Goal: Task Accomplishment & Management: Manage account settings

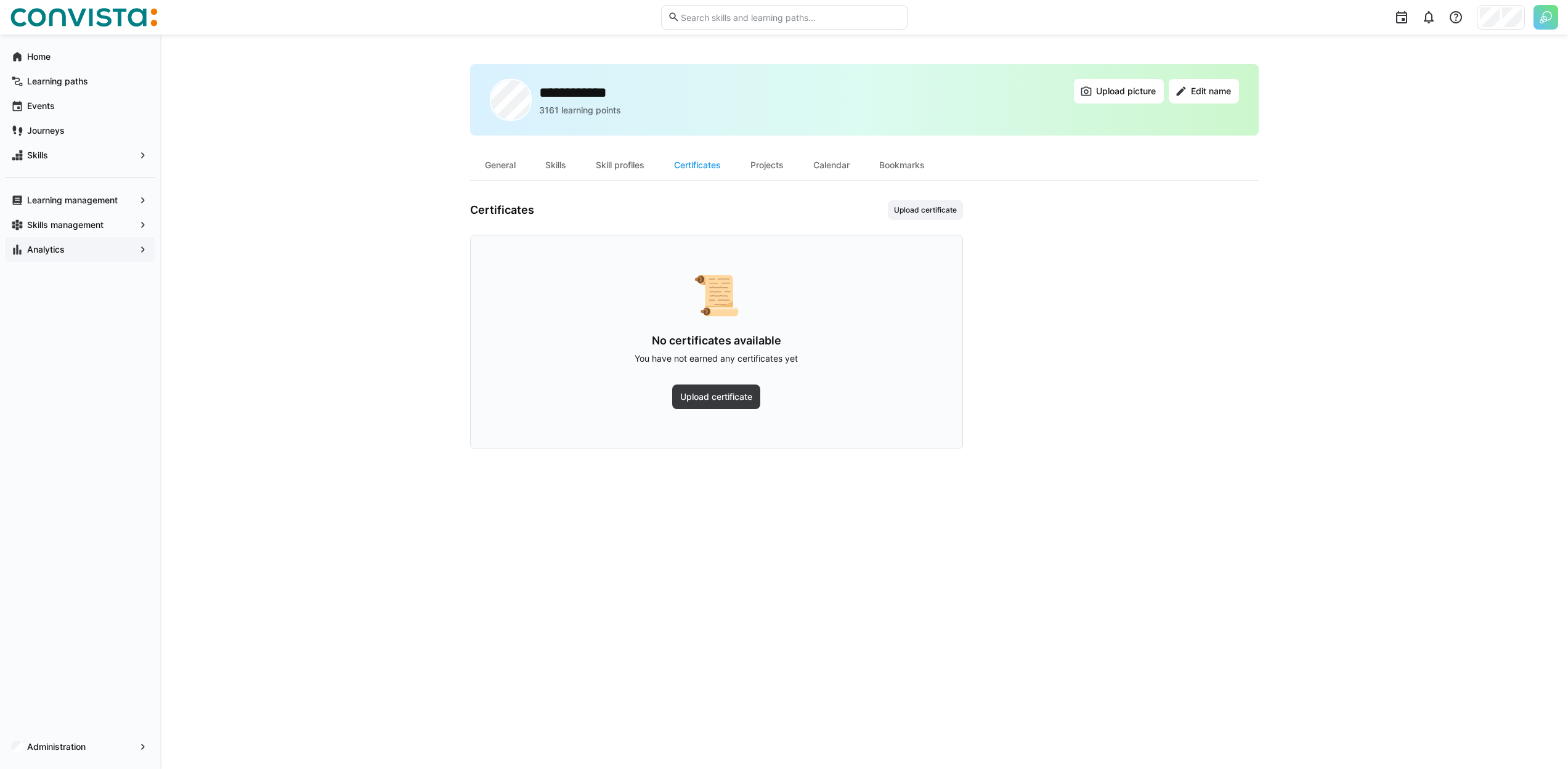
click at [0, 0] on app-navigation-label "Analytics" at bounding box center [0, 0] width 0 height 0
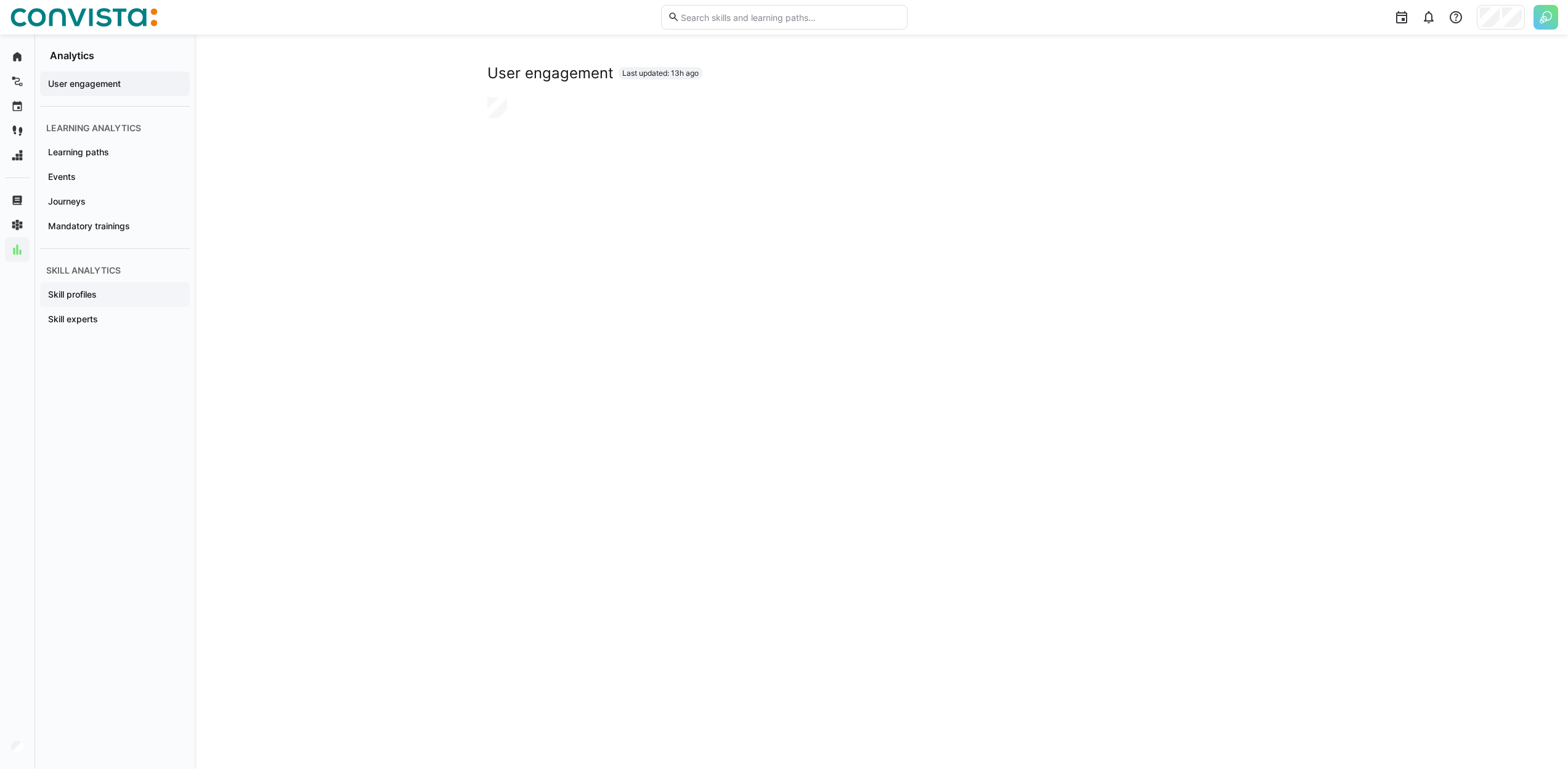
click at [0, 0] on app-navigation-label "Skill profiles" at bounding box center [0, 0] width 0 height 0
click at [0, 0] on app-navigation-label "Skill experts" at bounding box center [0, 0] width 0 height 0
click at [725, 71] on div "Skill experts Last updated: 13h ago" at bounding box center [882, 73] width 789 height 19
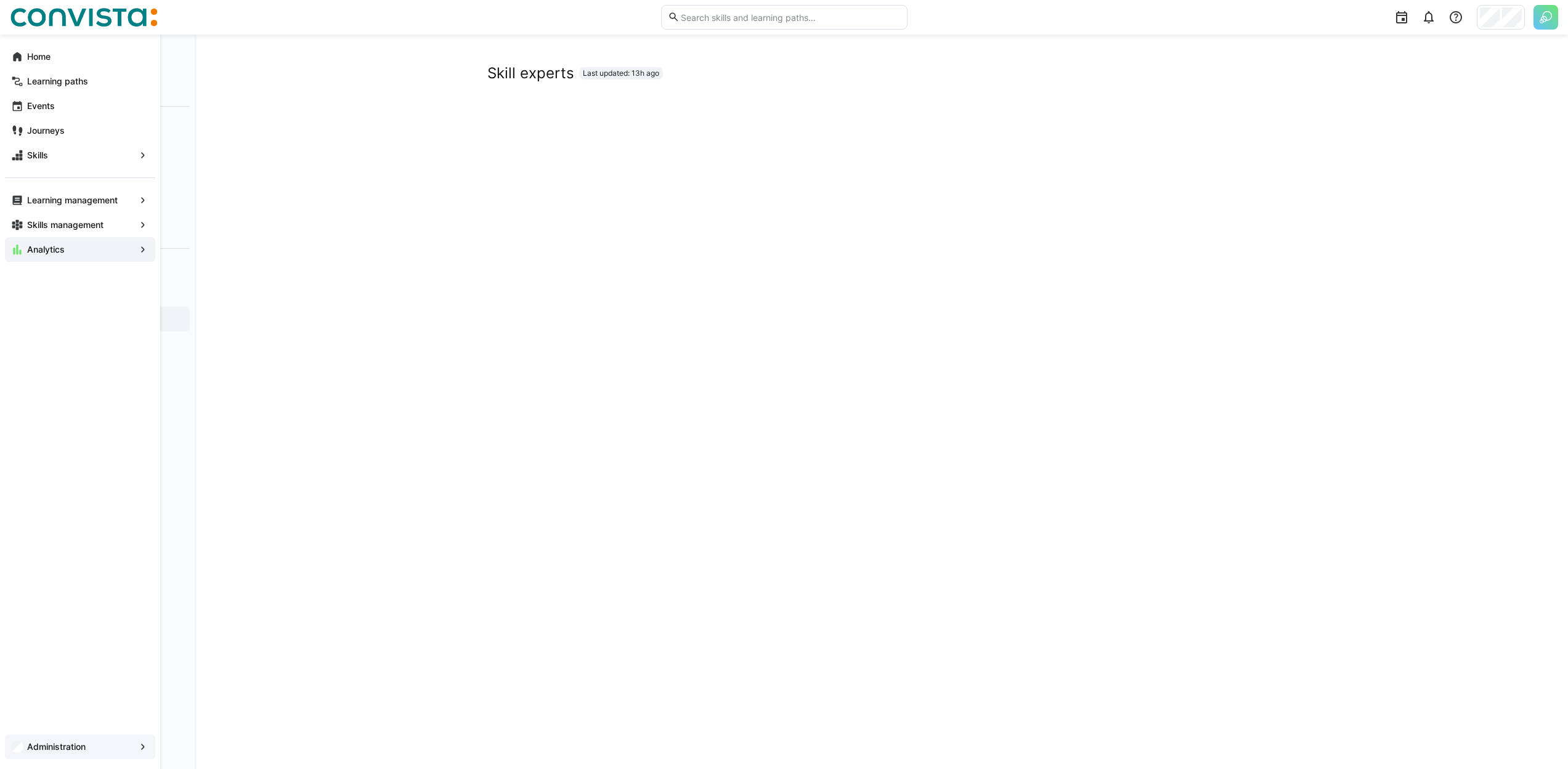
click at [0, 0] on app-navigation-label "Administration" at bounding box center [0, 0] width 0 height 0
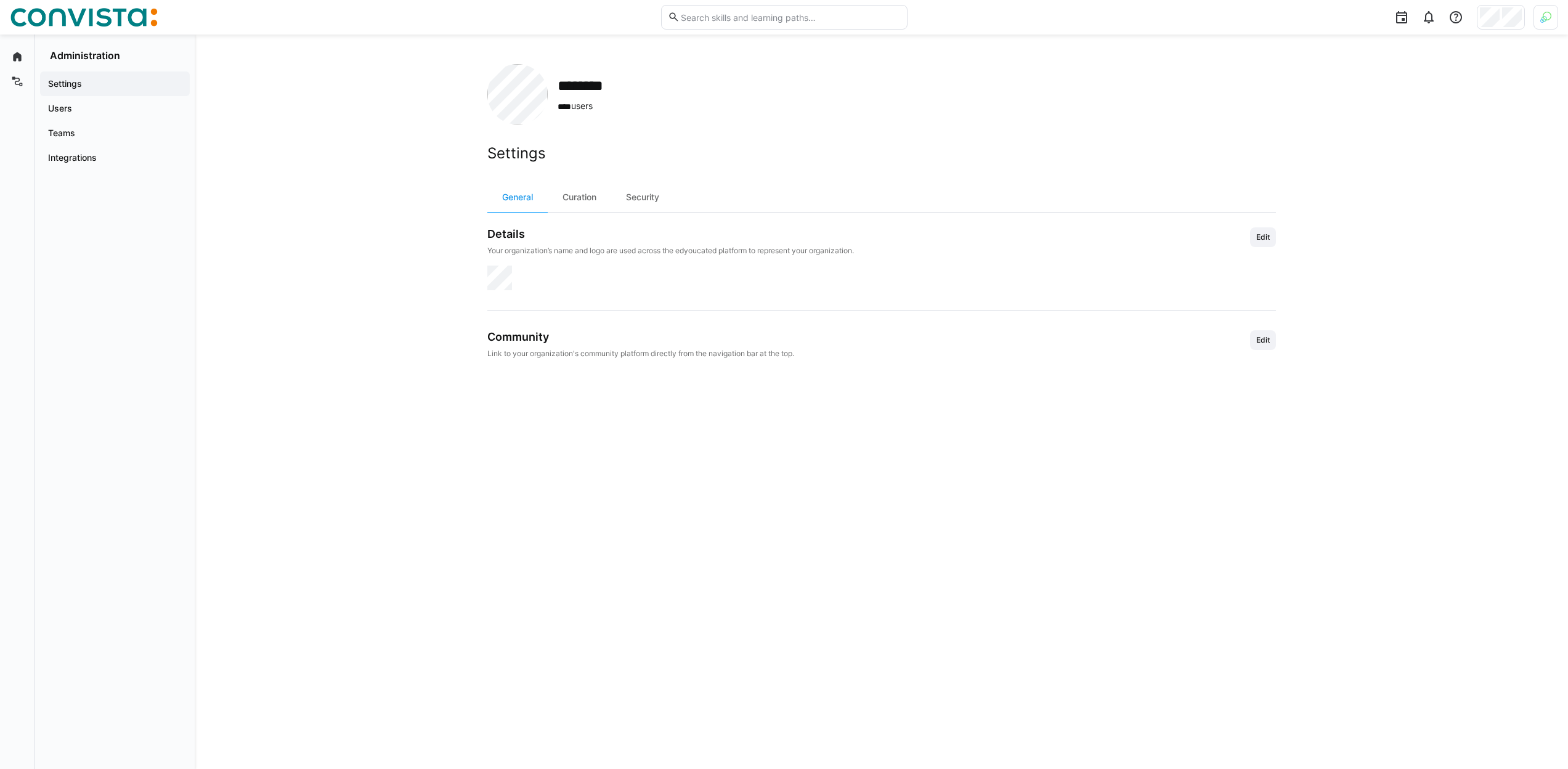
click at [1538, 19] on div at bounding box center [1546, 17] width 25 height 25
click at [1542, 17] on div at bounding box center [784, 384] width 1568 height 769
click at [1539, 19] on div at bounding box center [1546, 17] width 25 height 25
click at [1510, 19] on div at bounding box center [784, 384] width 1568 height 769
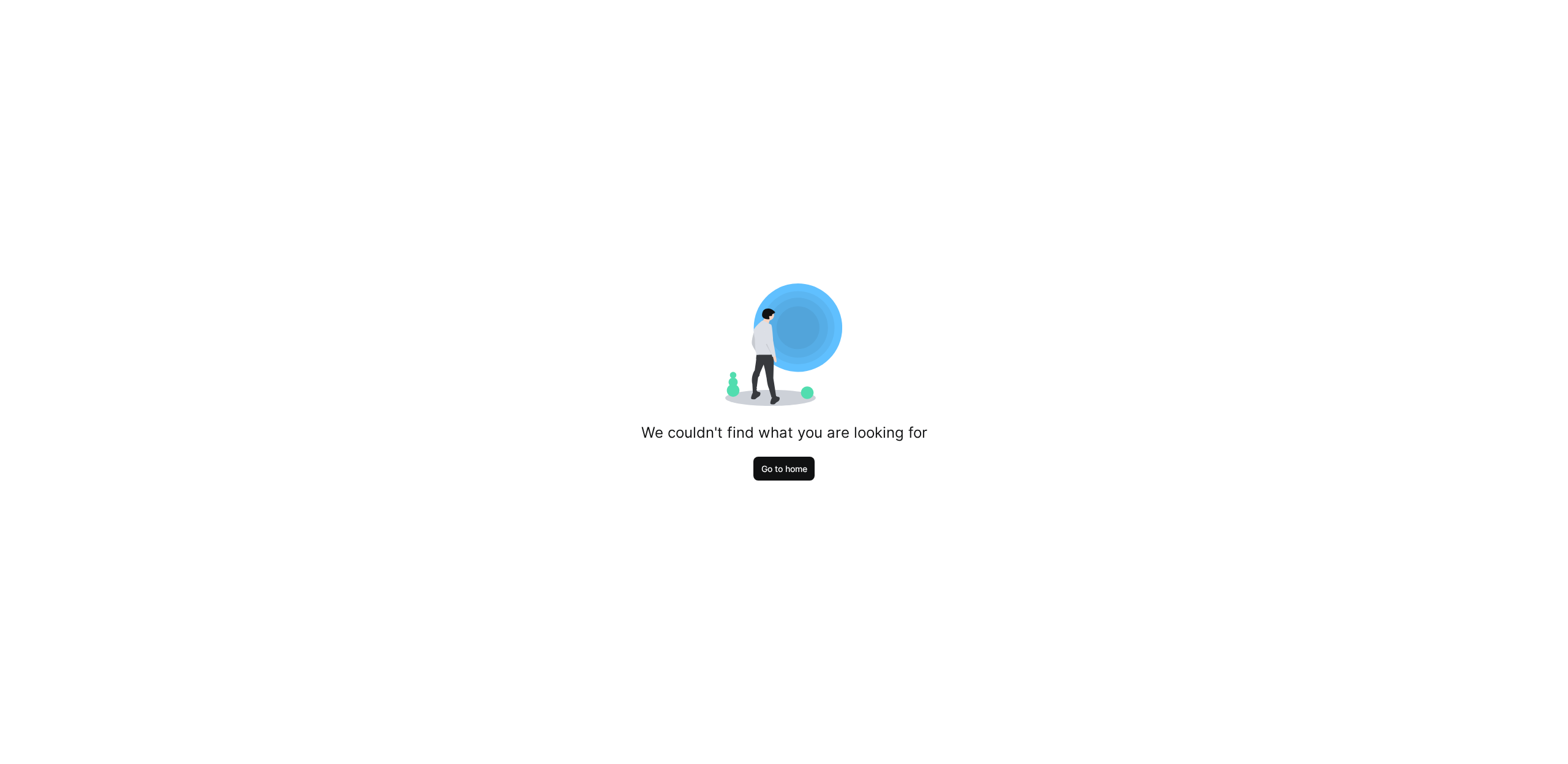
click at [806, 475] on span "Go to home" at bounding box center [784, 469] width 62 height 25
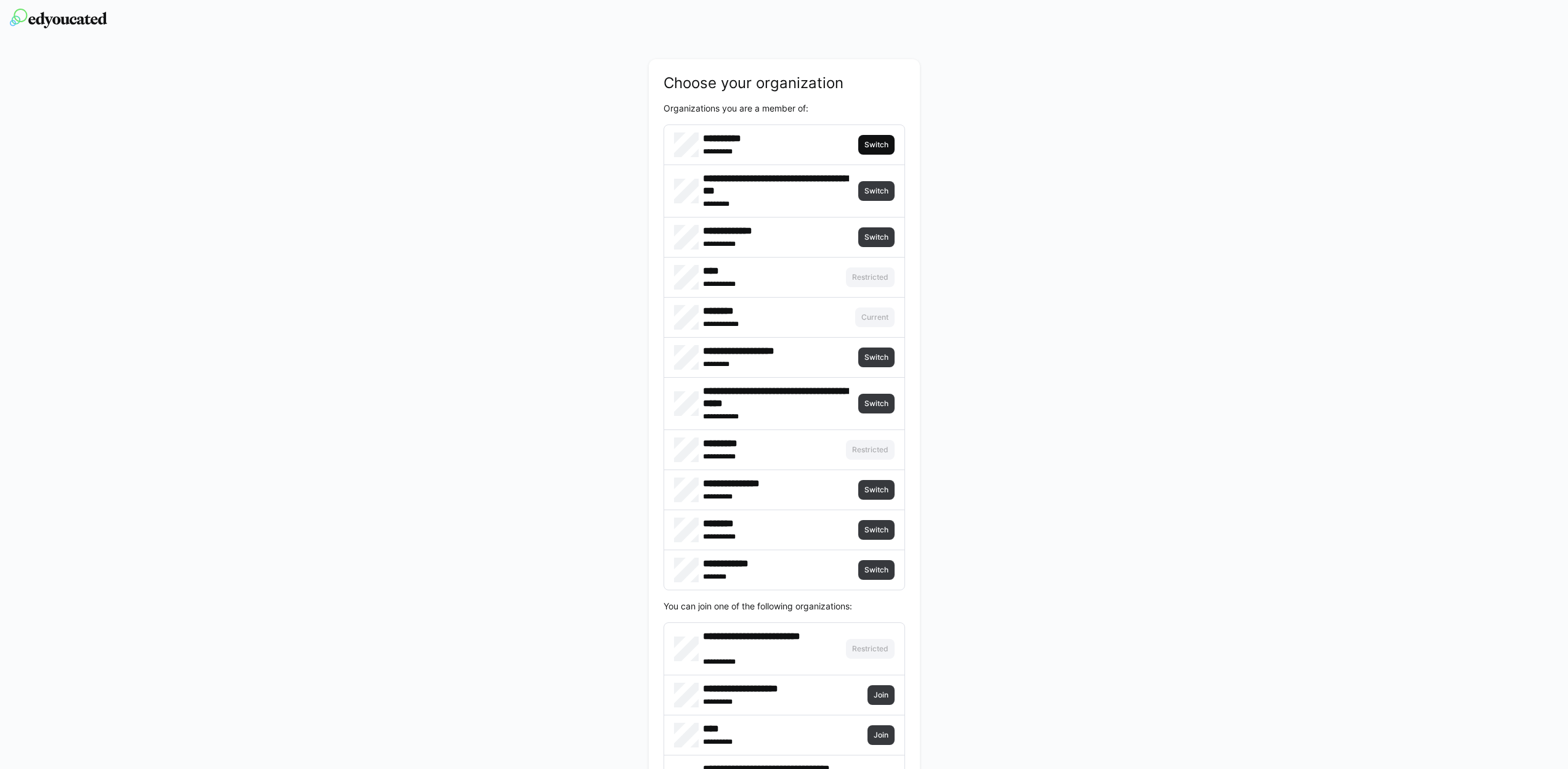
click at [871, 149] on span "Switch" at bounding box center [876, 145] width 26 height 10
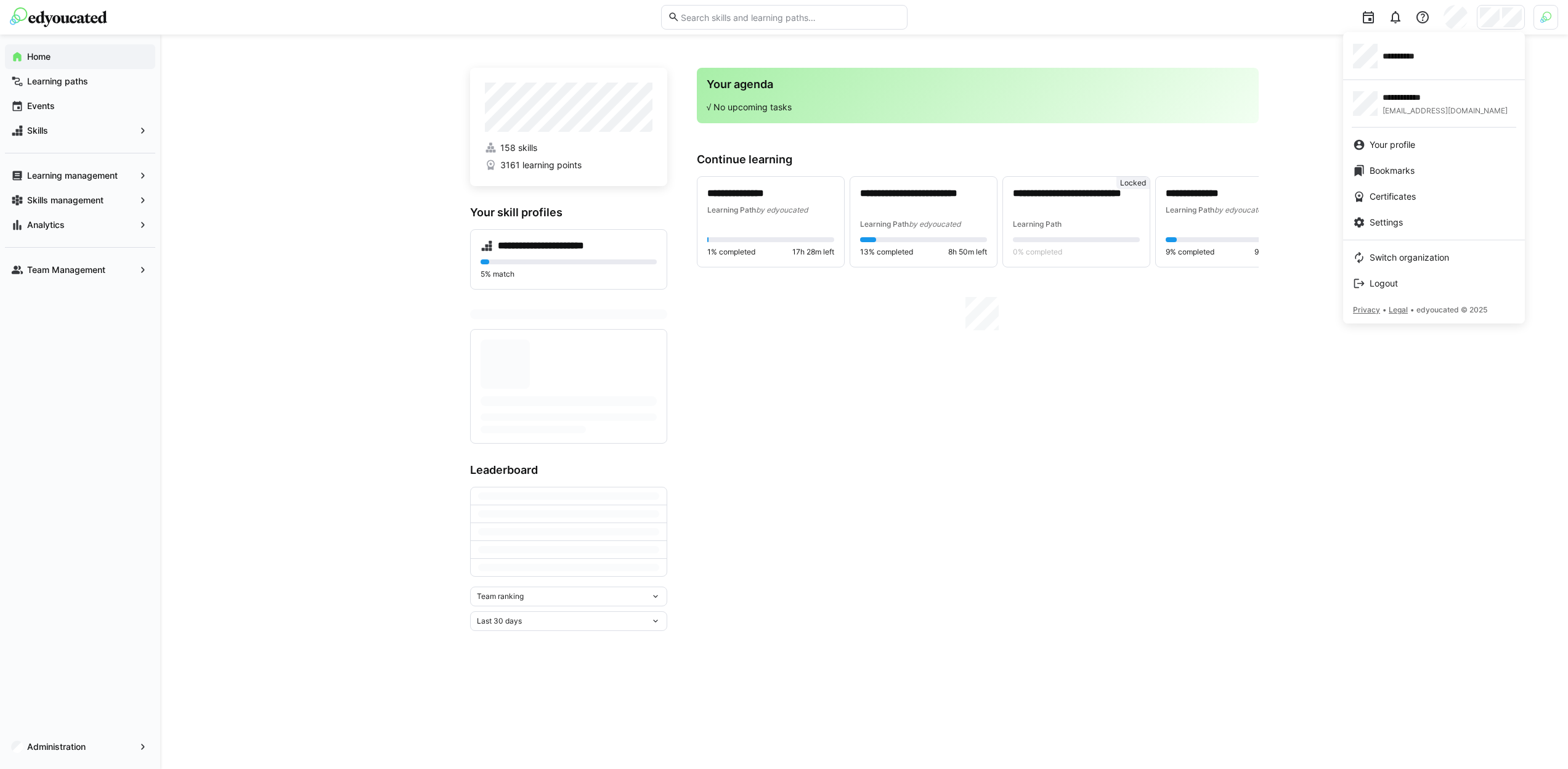
click at [1539, 22] on div at bounding box center [784, 384] width 1568 height 769
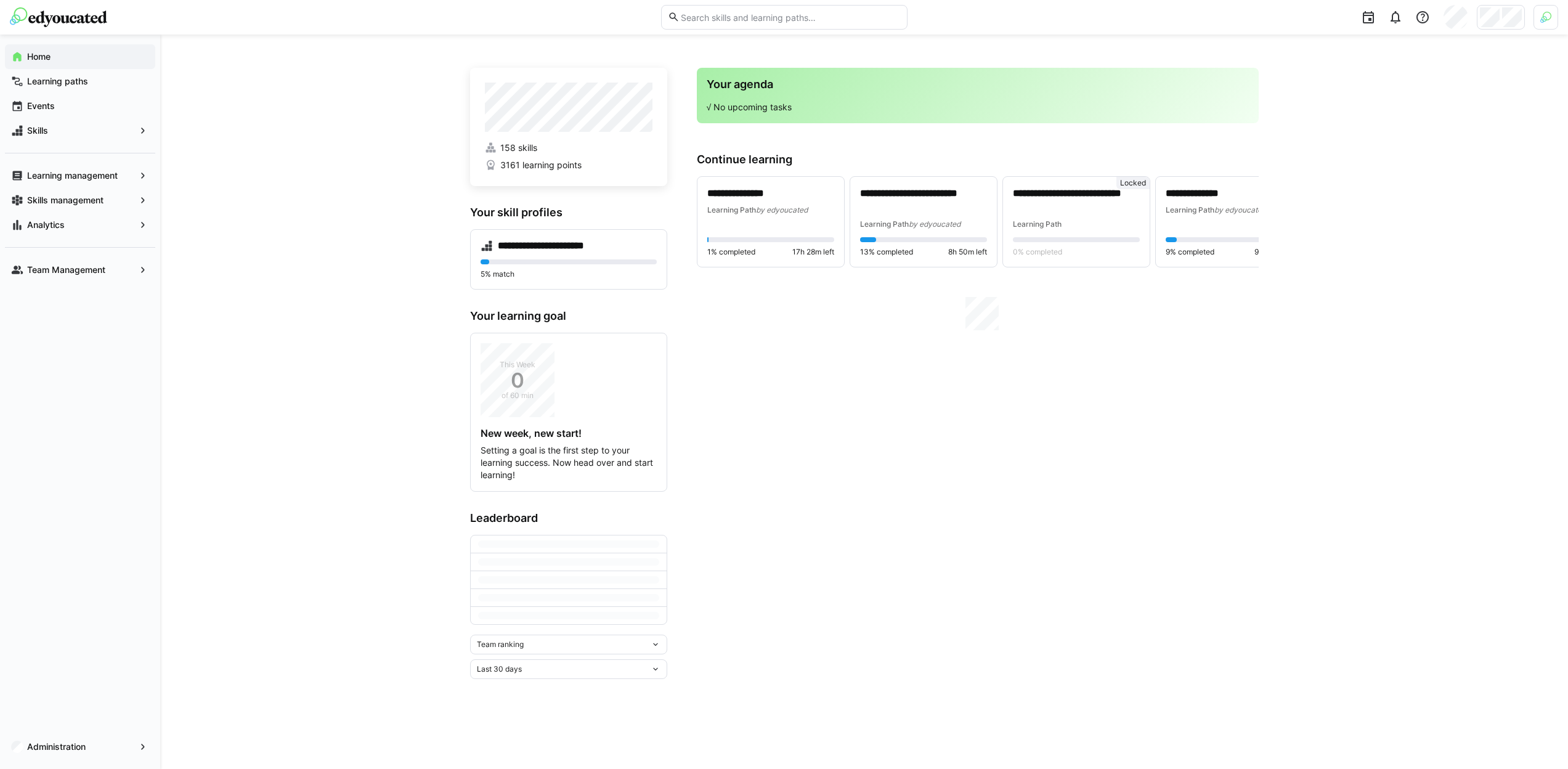
click at [1539, 22] on div at bounding box center [1546, 17] width 25 height 25
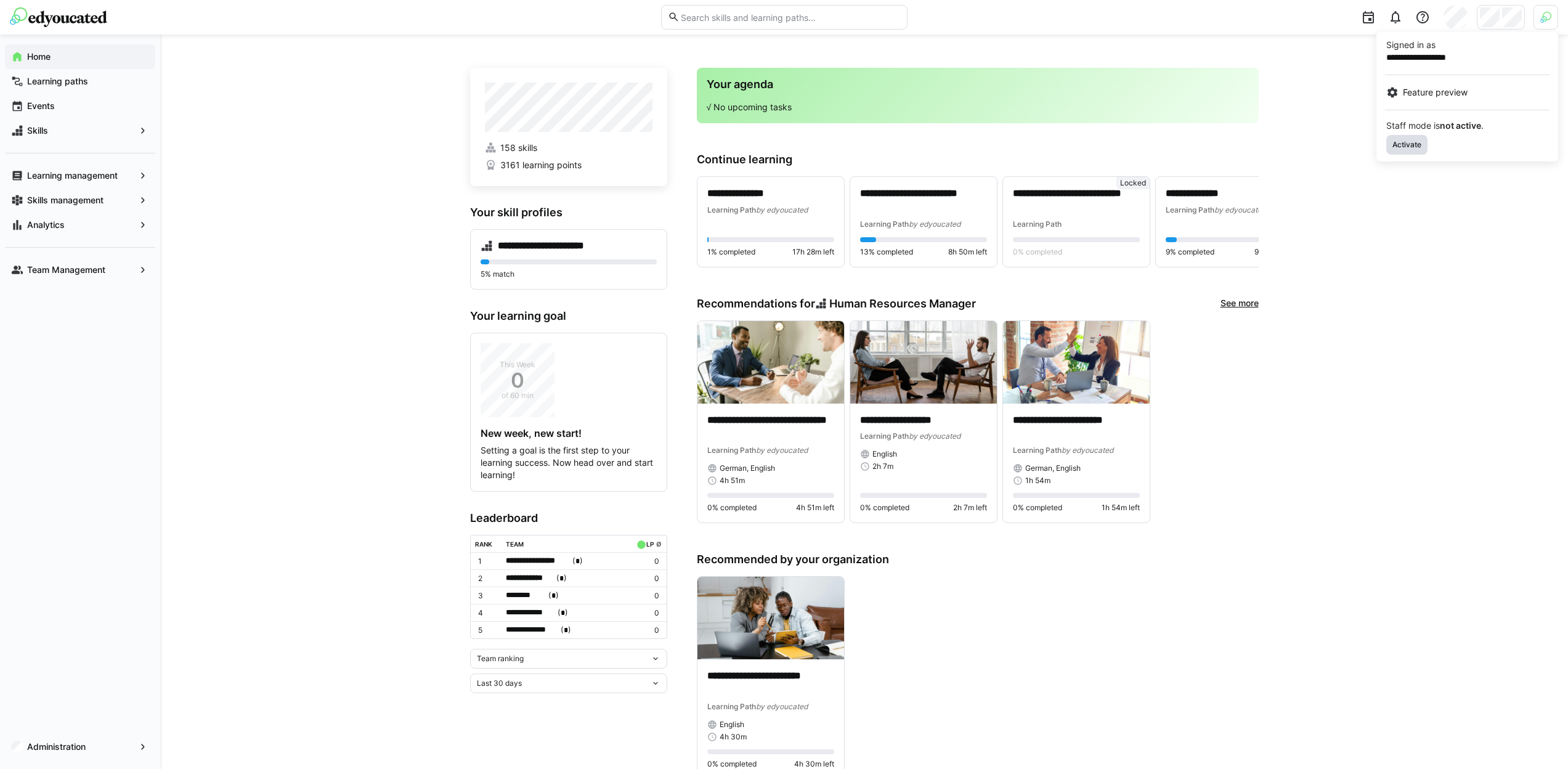
click at [1408, 146] on span "Activate" at bounding box center [1406, 145] width 31 height 10
click at [1503, 23] on div at bounding box center [784, 384] width 1568 height 769
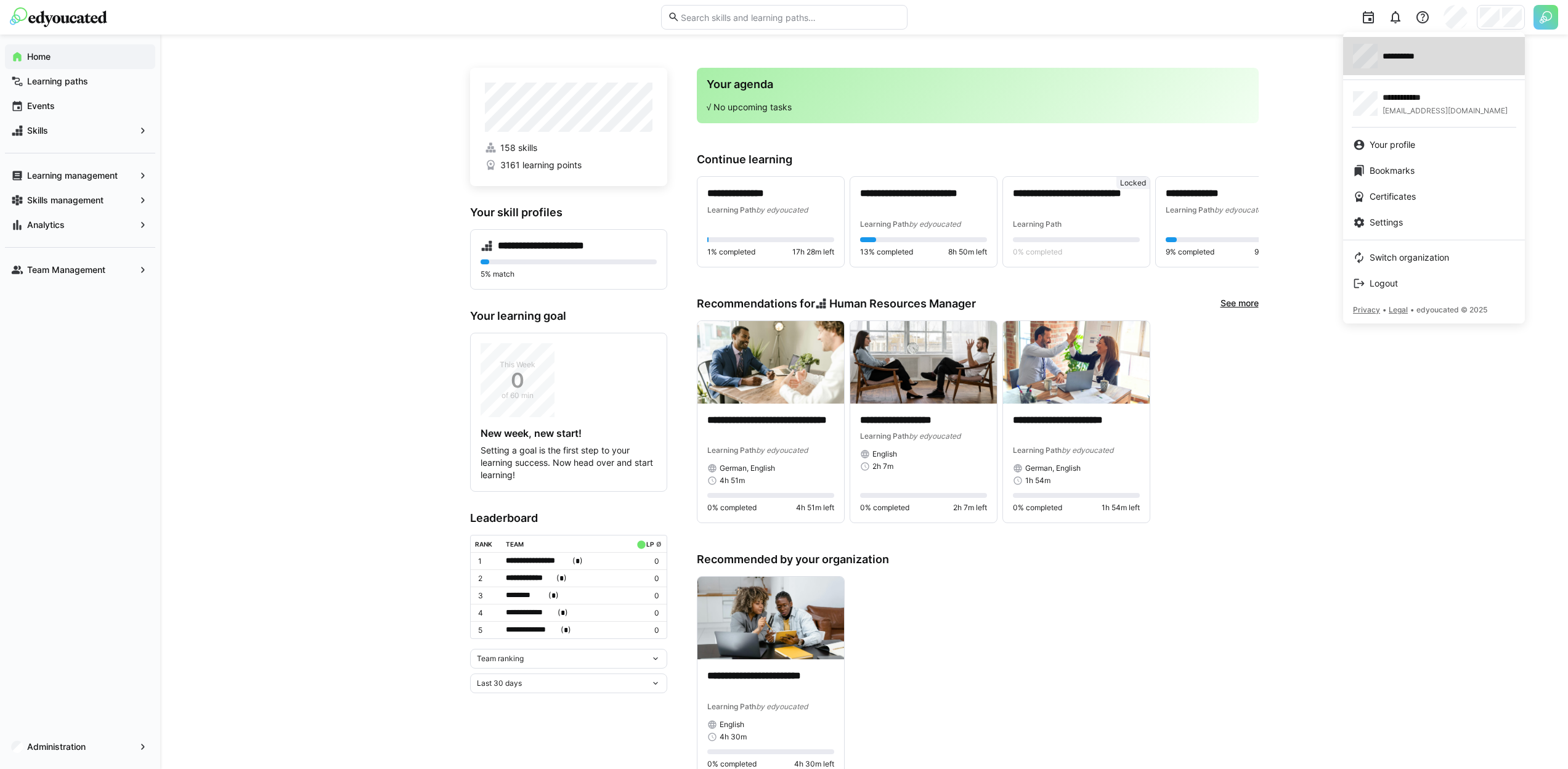
click at [1413, 53] on span "**********" at bounding box center [1406, 56] width 49 height 12
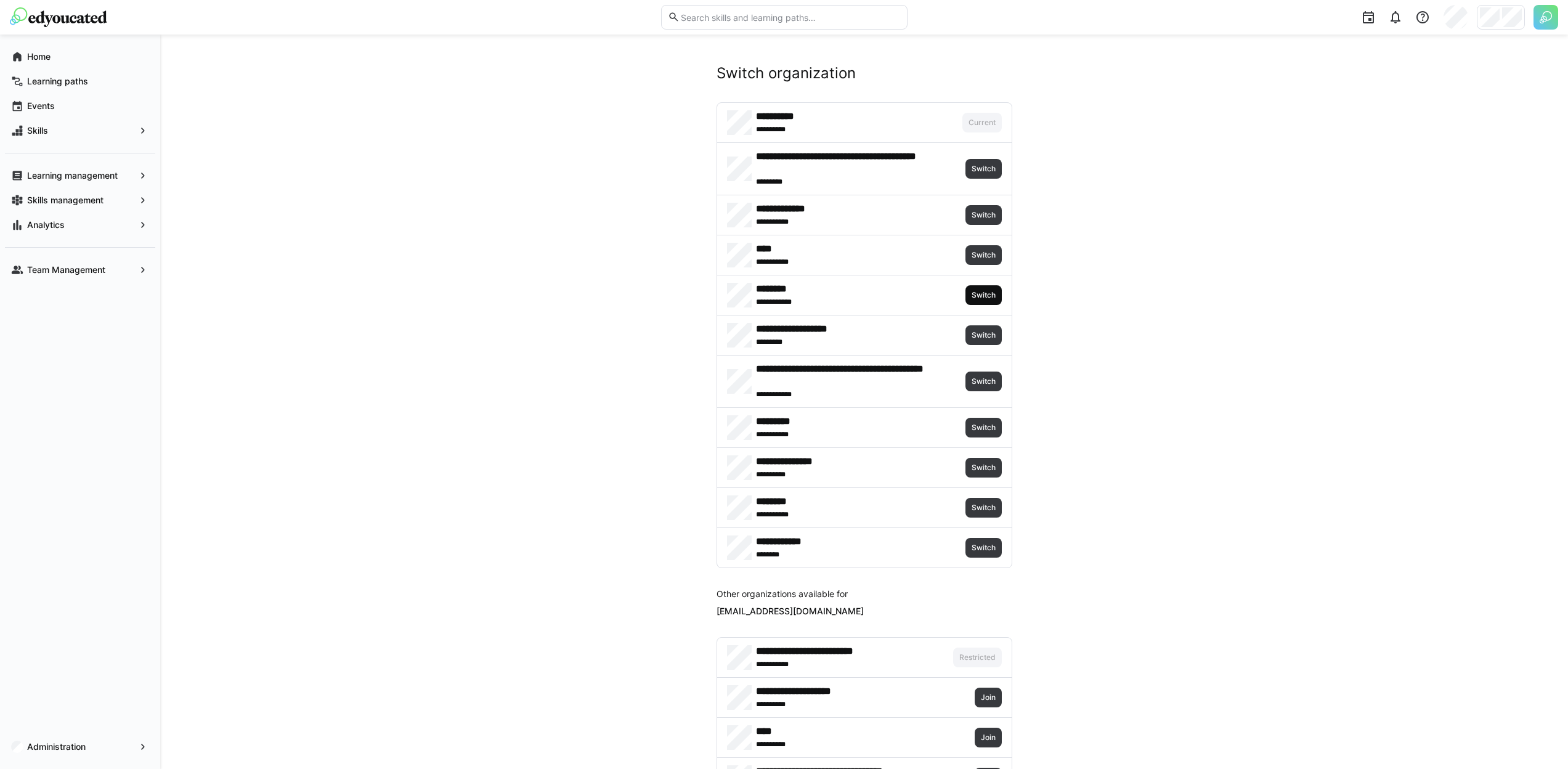
click at [983, 292] on span "Switch" at bounding box center [984, 295] width 26 height 10
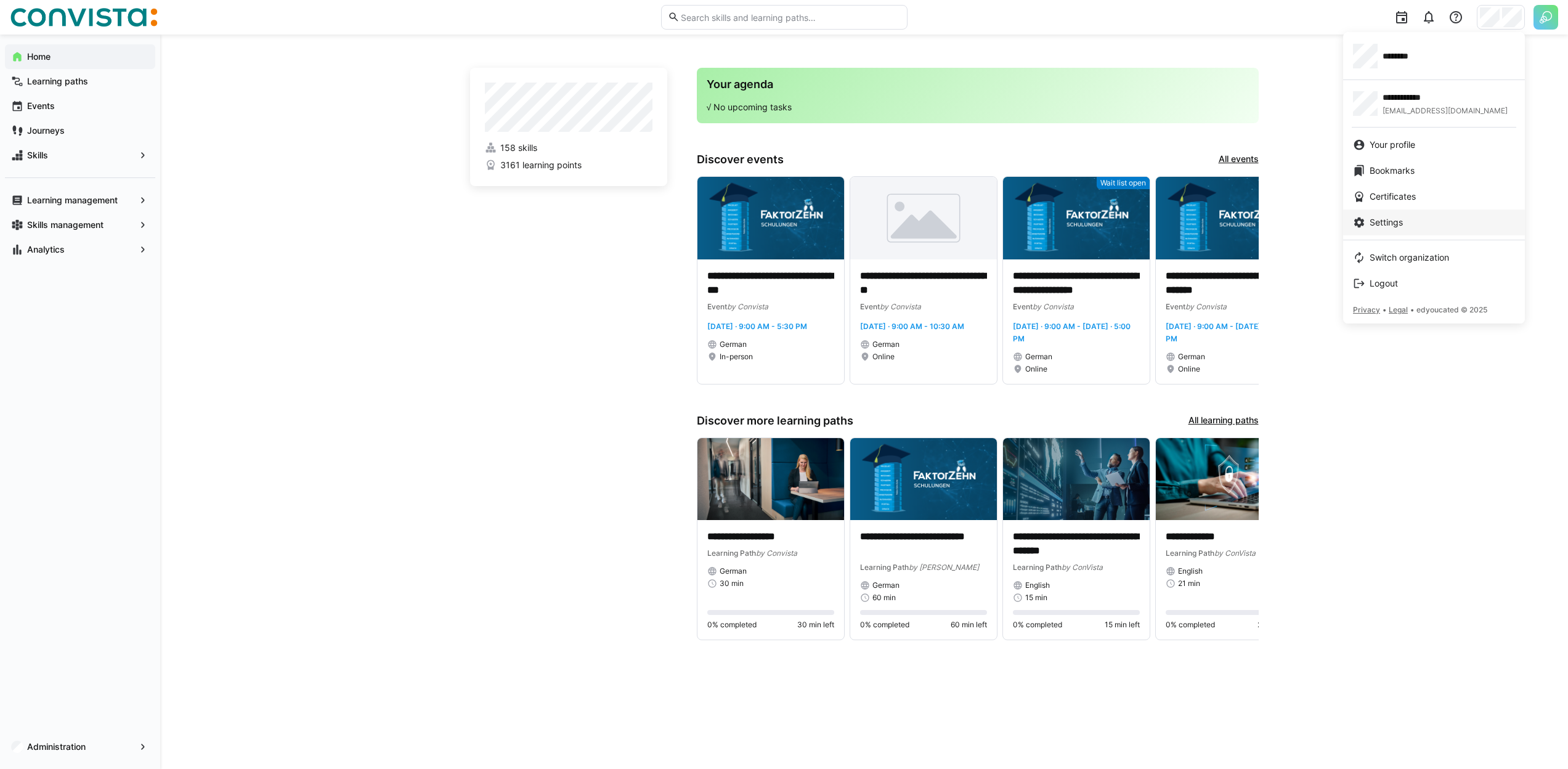
click at [1398, 220] on span "Settings" at bounding box center [1386, 223] width 33 height 12
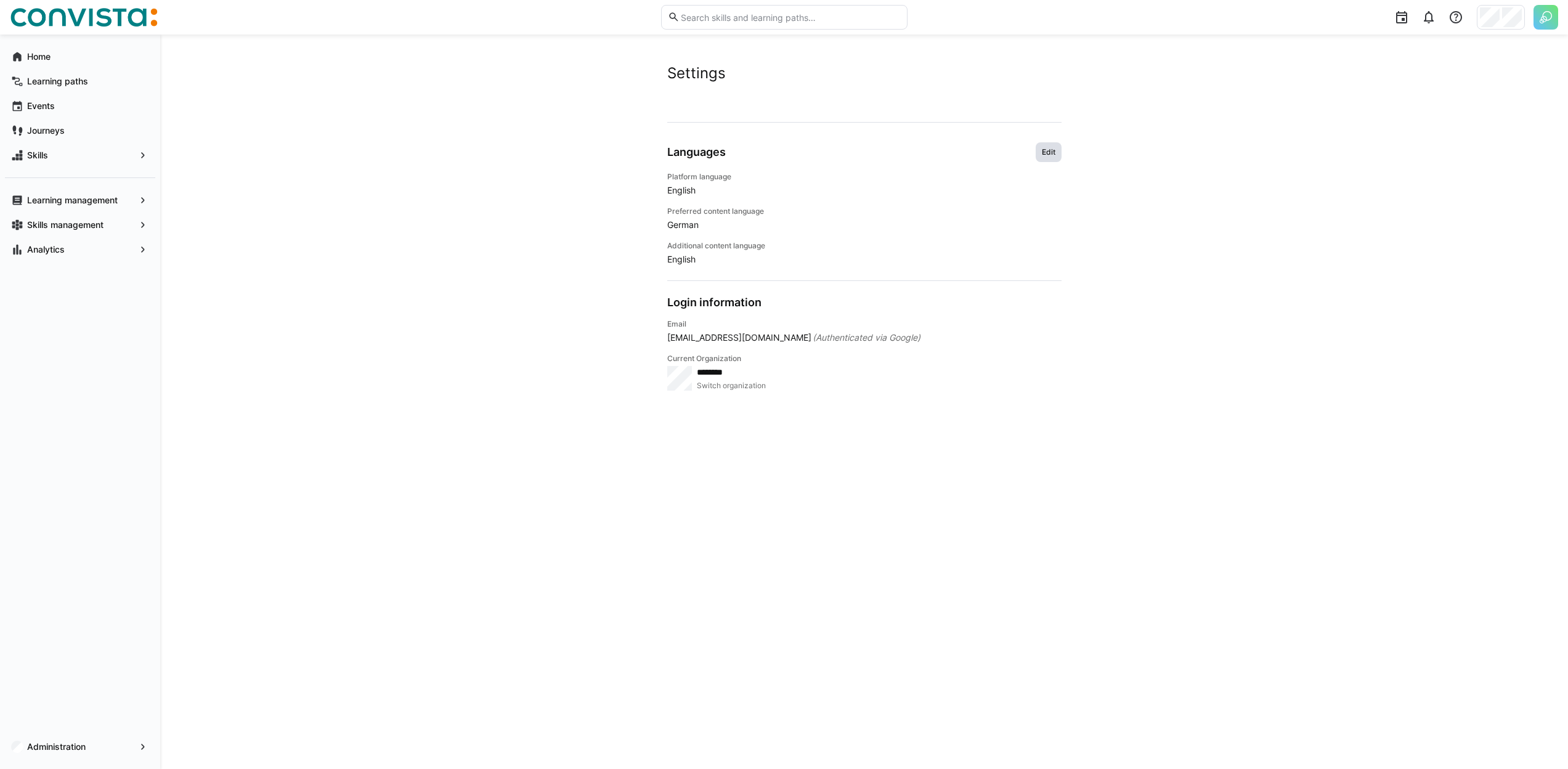
click at [1061, 150] on span "Edit" at bounding box center [1048, 152] width 26 height 19
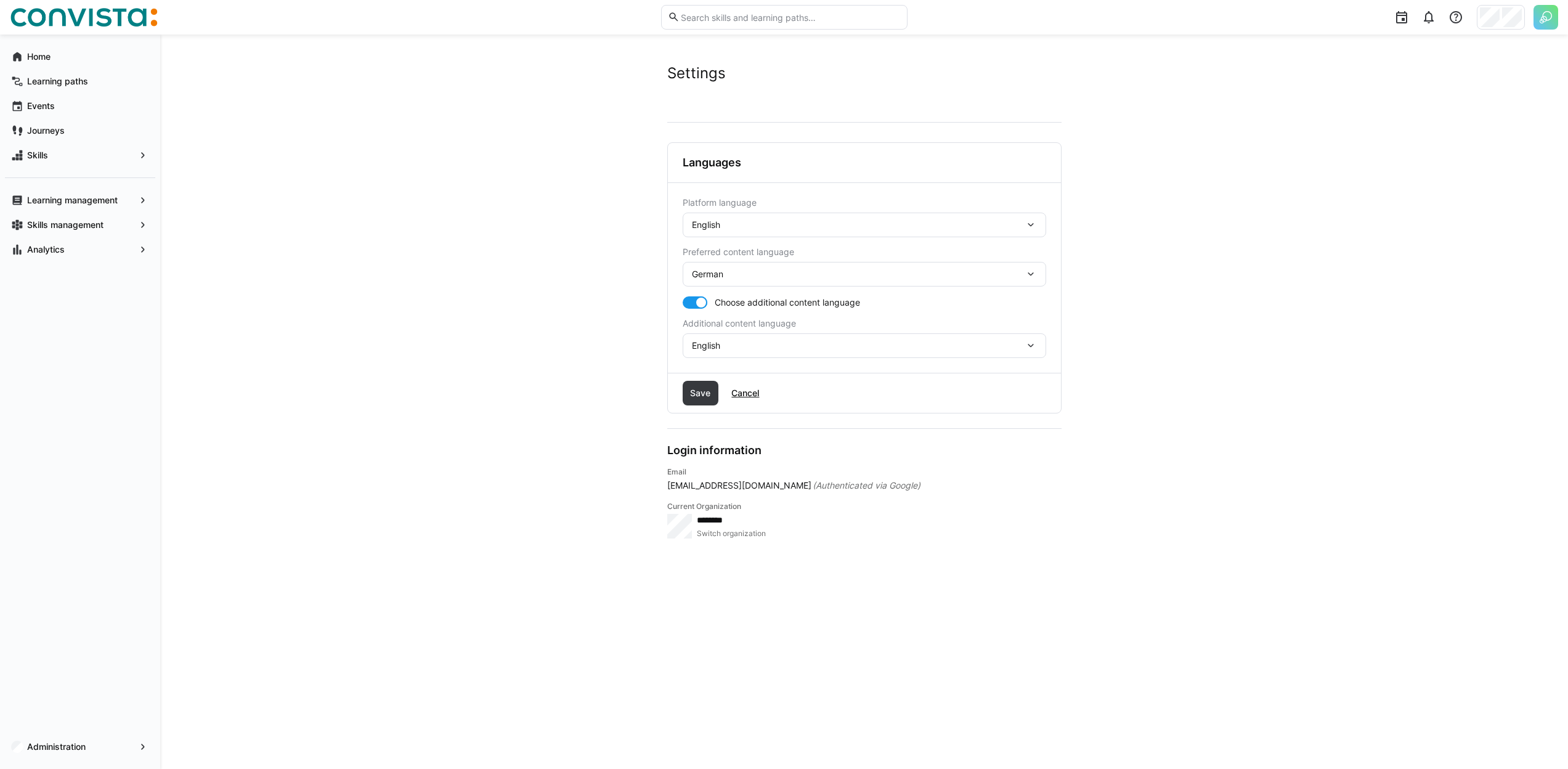
click at [756, 219] on div "English" at bounding box center [858, 225] width 333 height 11
click at [738, 241] on div "German English French Dutch" at bounding box center [864, 297] width 363 height 114
click at [733, 248] on div "German" at bounding box center [864, 257] width 363 height 26
click at [695, 381] on span "Save" at bounding box center [701, 393] width 36 height 25
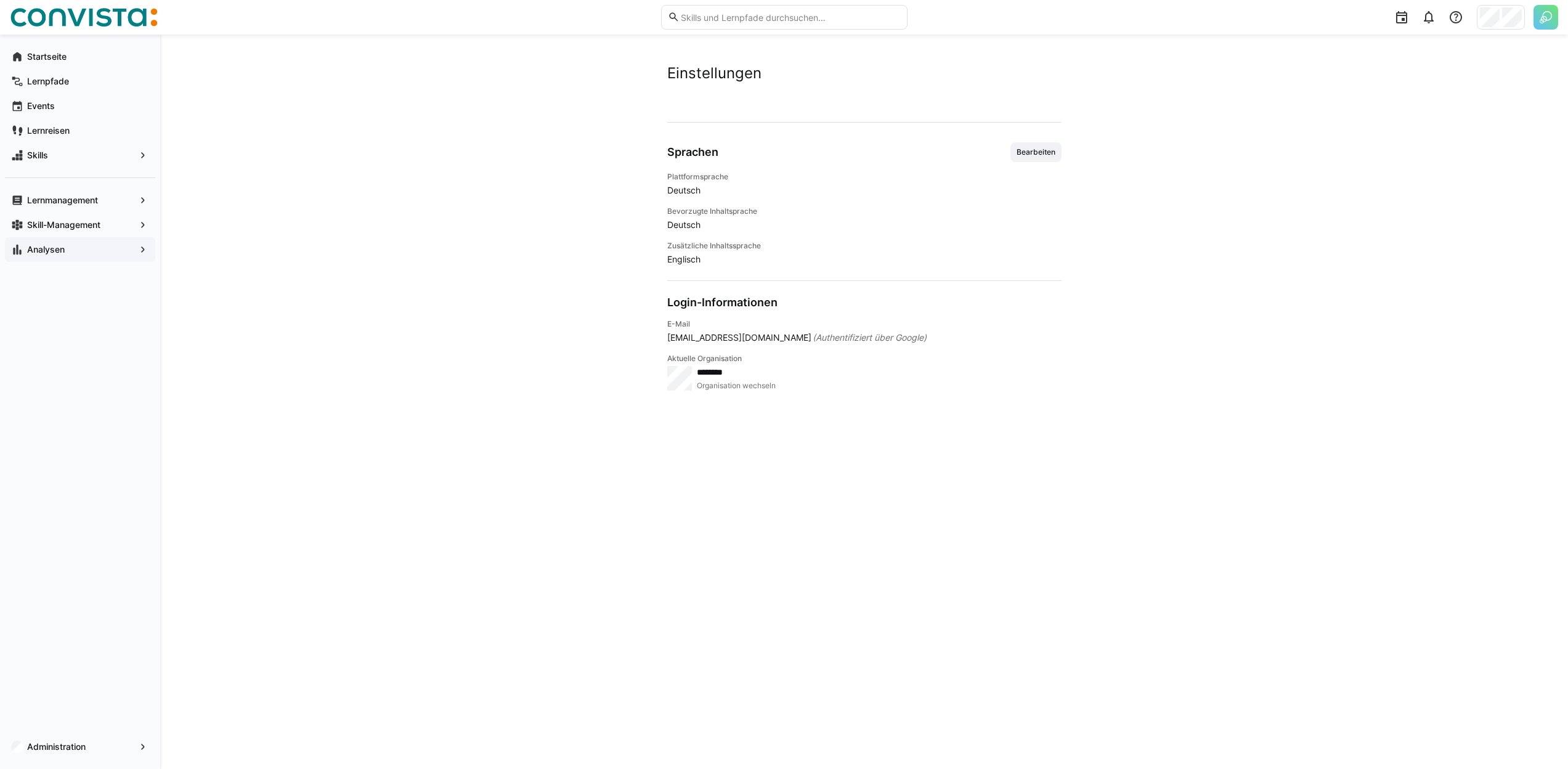
click at [53, 257] on div "Analysen" at bounding box center [80, 250] width 150 height 25
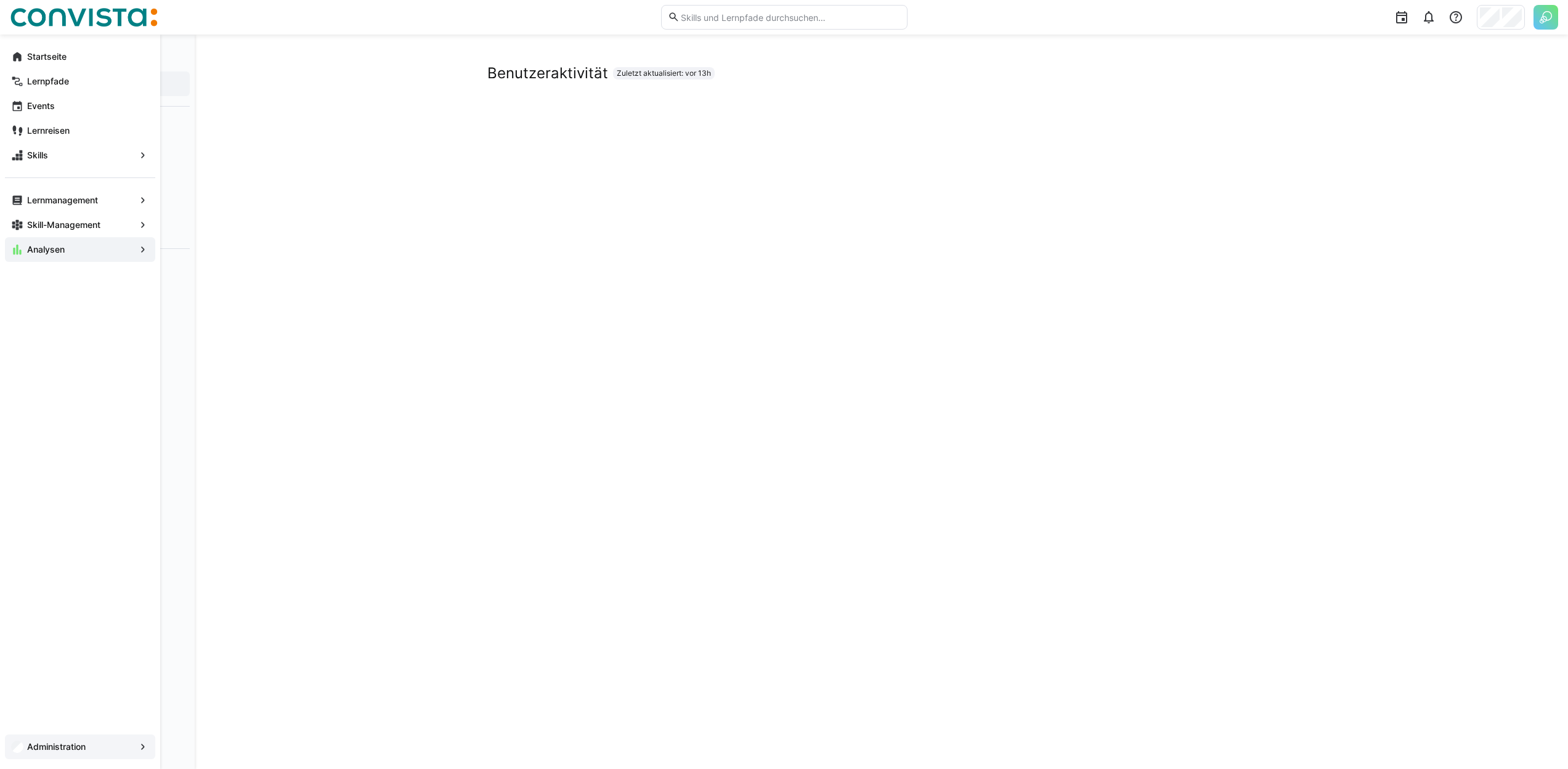
click at [0, 0] on app-navigation-label "Administration" at bounding box center [0, 0] width 0 height 0
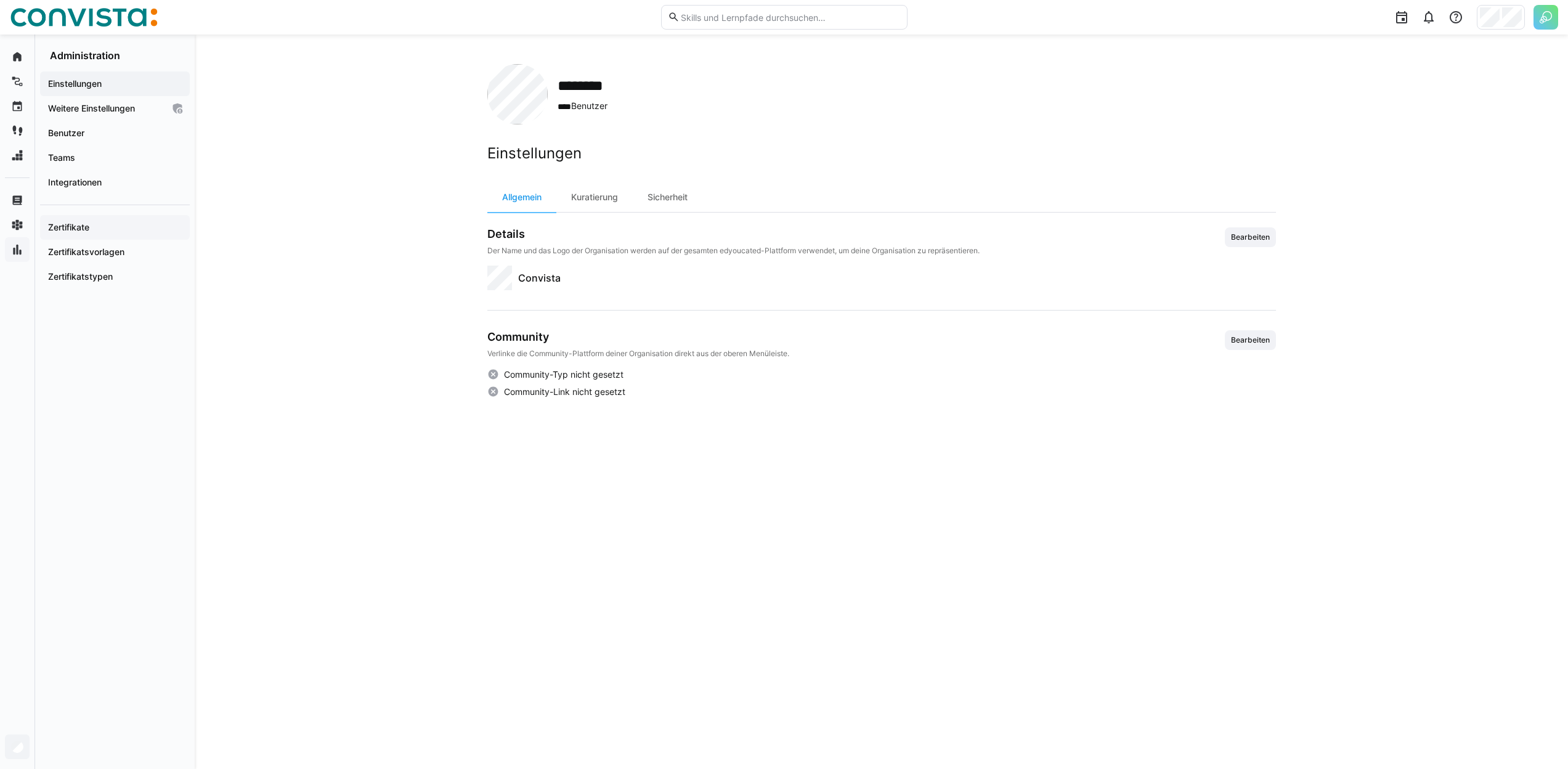
click at [124, 235] on div "Zertifikate" at bounding box center [115, 227] width 150 height 25
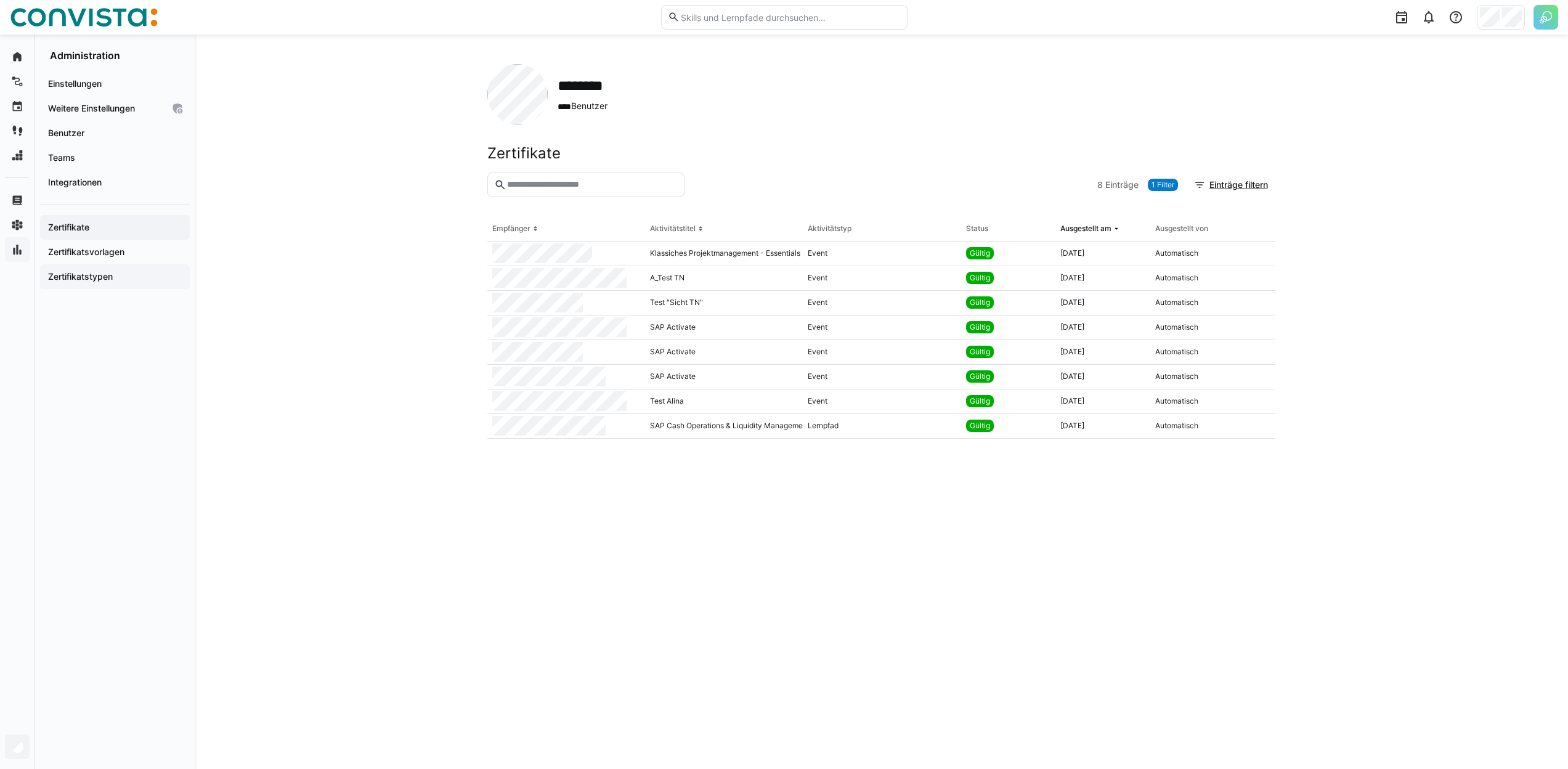
click at [0, 0] on app-navigation-label "Zertifikatstypen" at bounding box center [0, 0] width 0 height 0
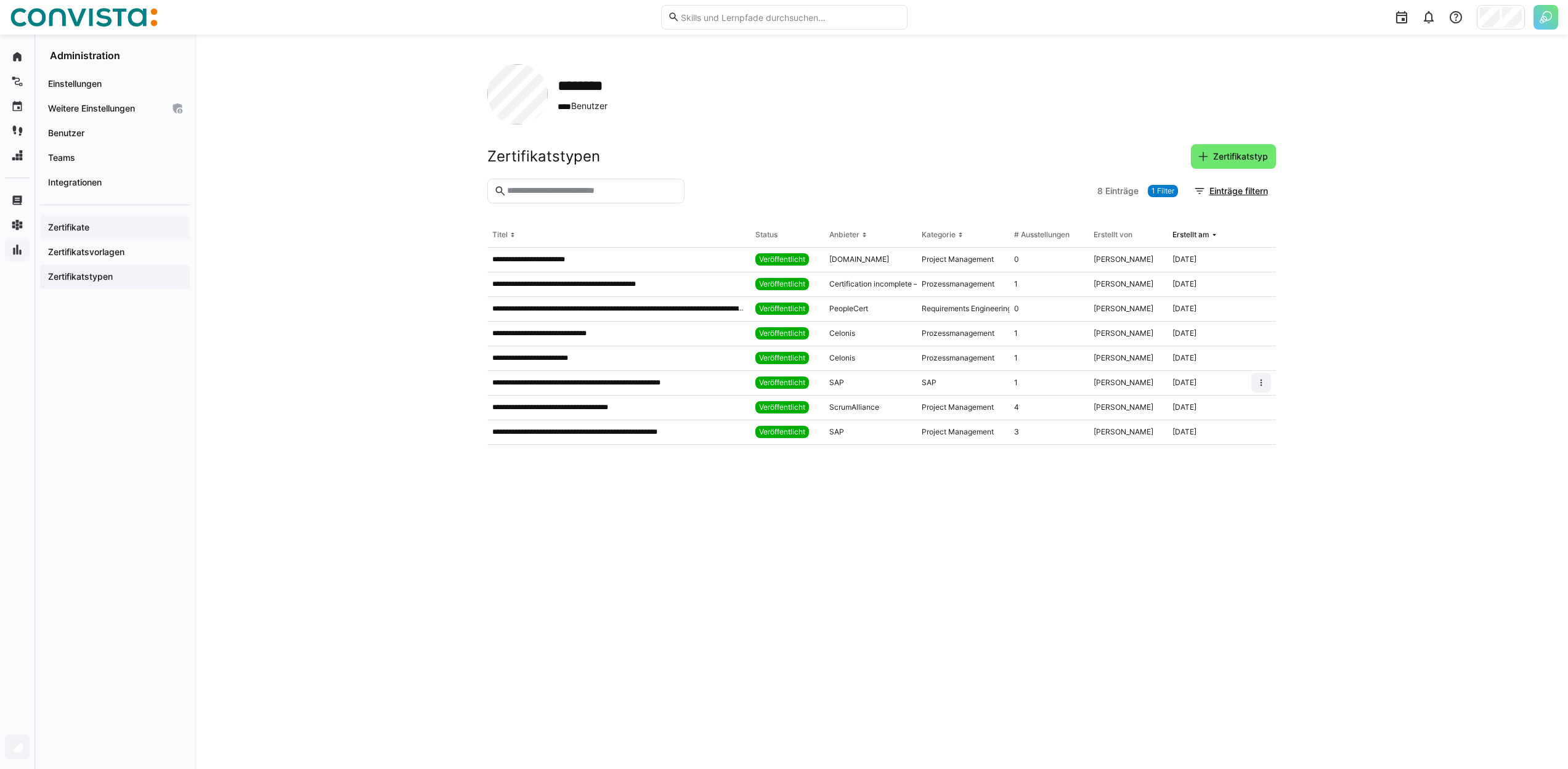
click at [114, 220] on div "Zertifikate" at bounding box center [115, 227] width 150 height 25
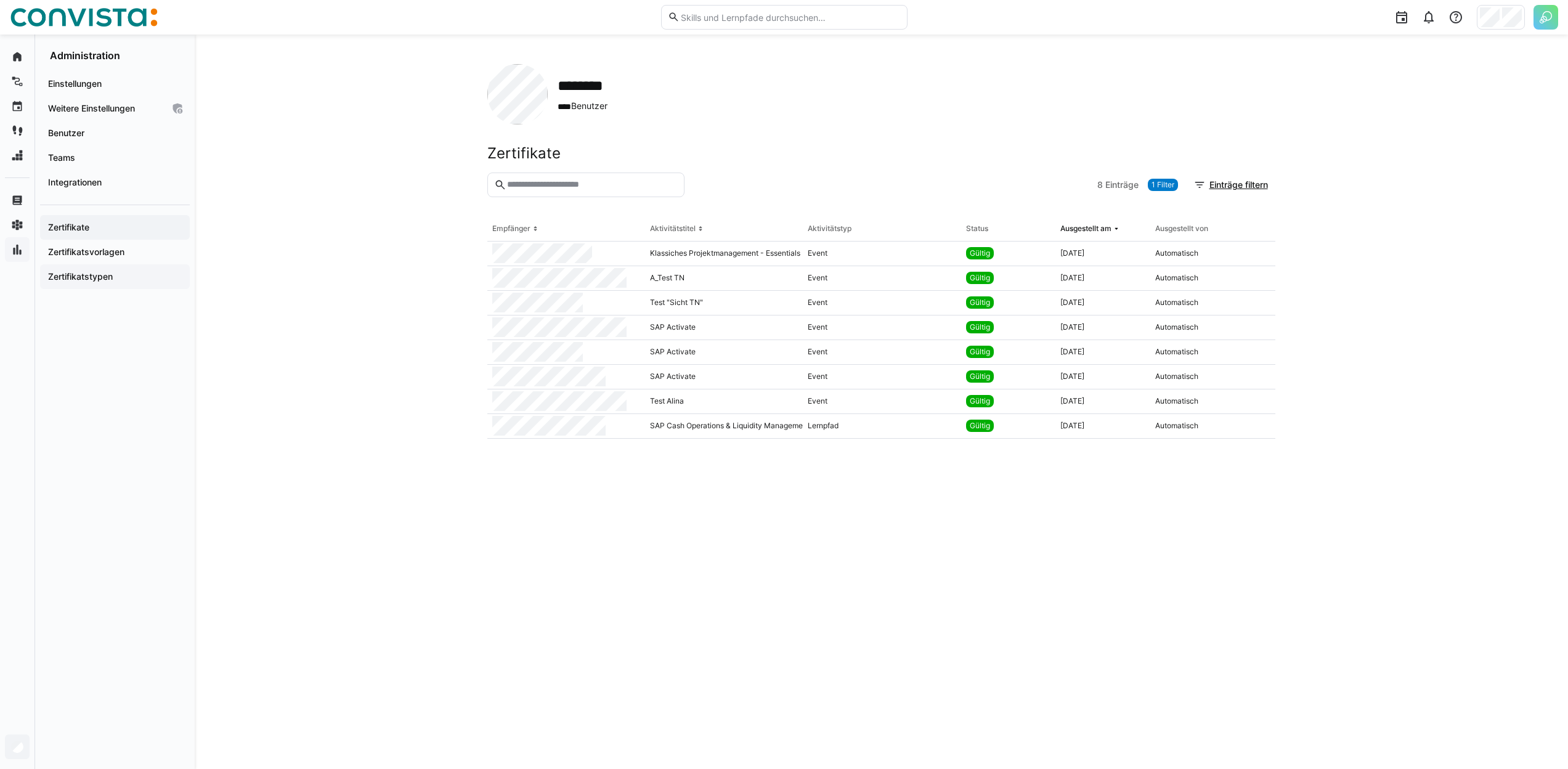
click at [0, 0] on app-navigation-label "Zertifikatstypen" at bounding box center [0, 0] width 0 height 0
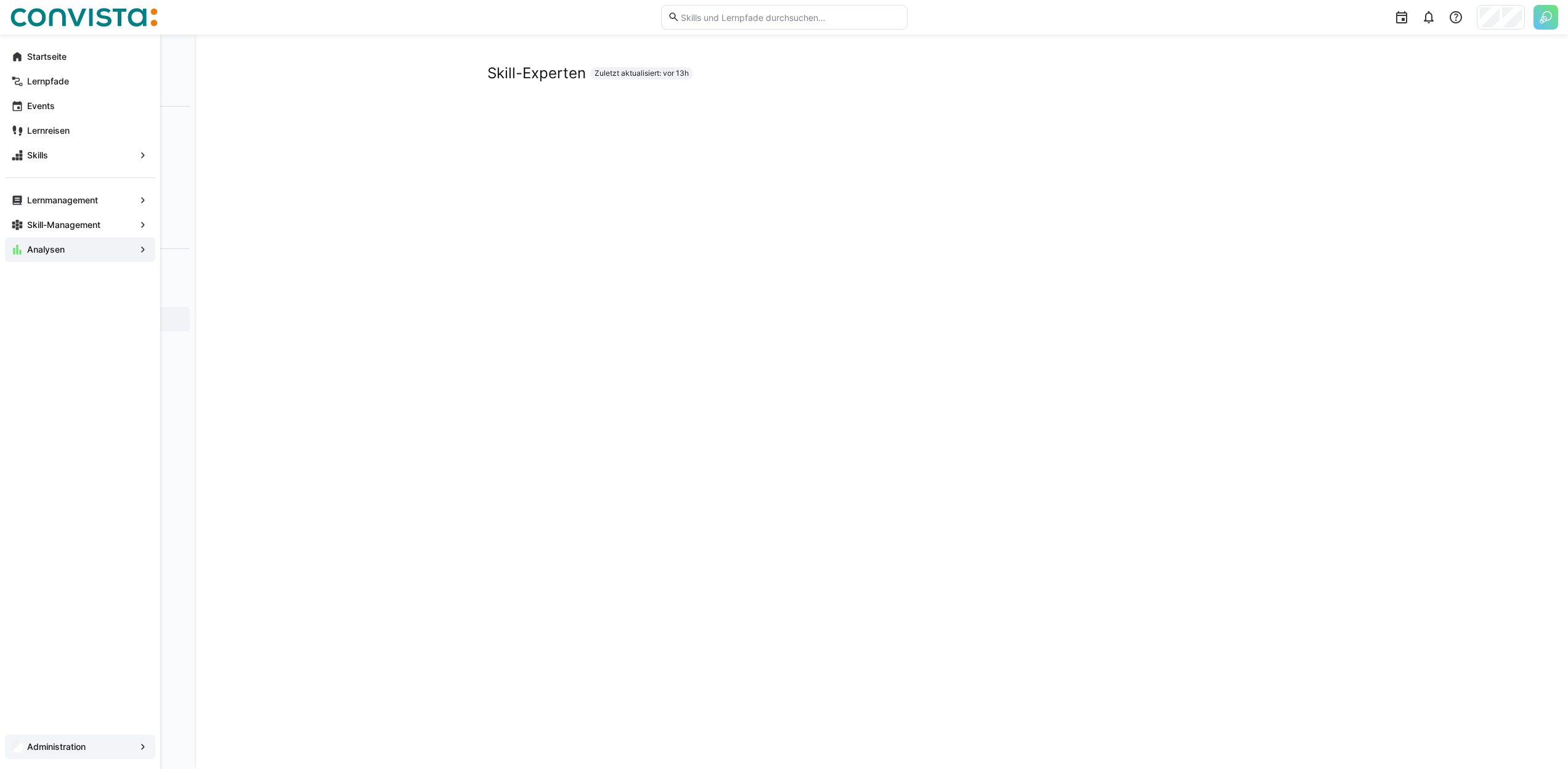
click at [0, 0] on app-navigation-label "Administration" at bounding box center [0, 0] width 0 height 0
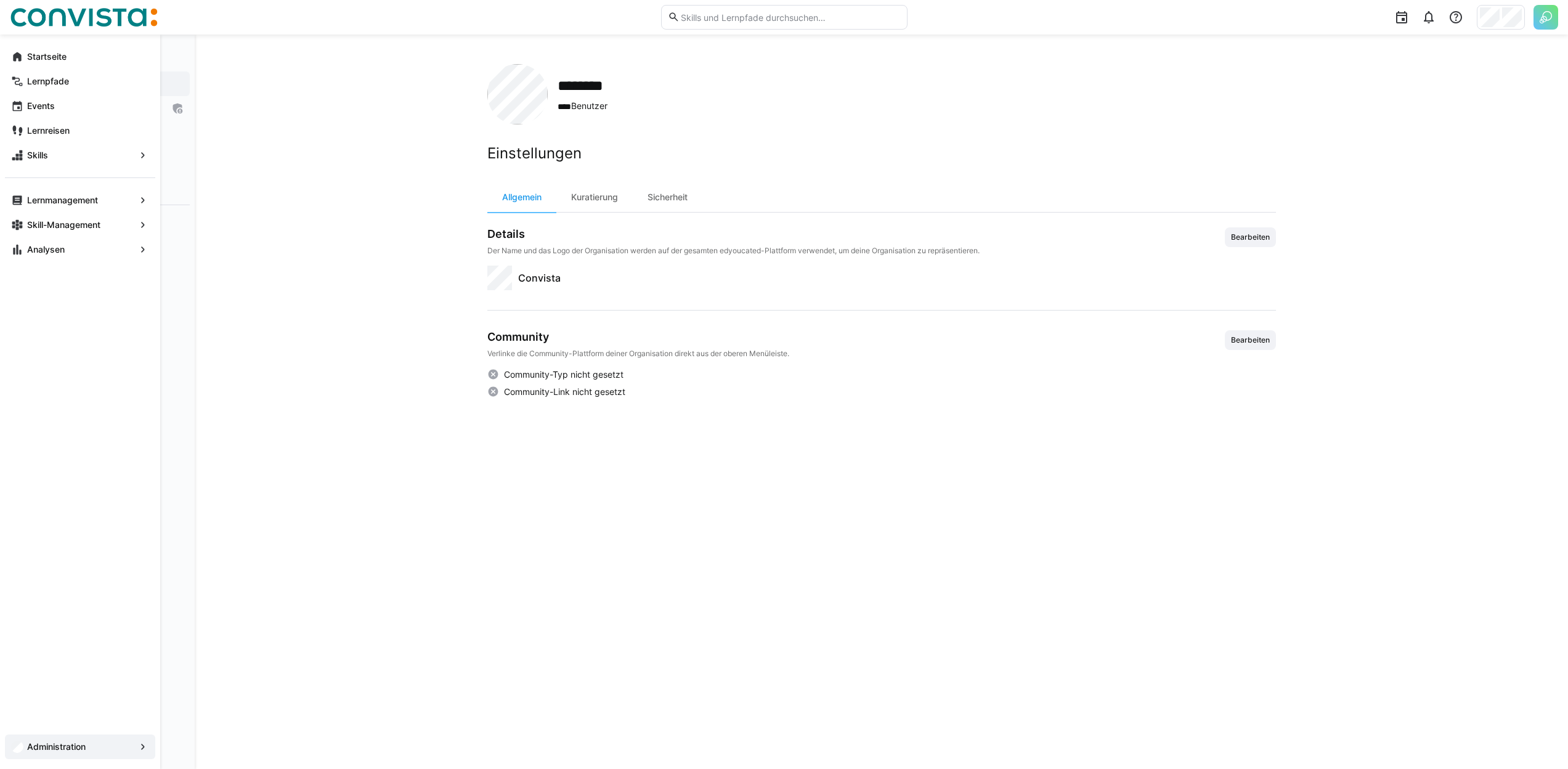
click at [0, 0] on app-navigation-label "Administration" at bounding box center [0, 0] width 0 height 0
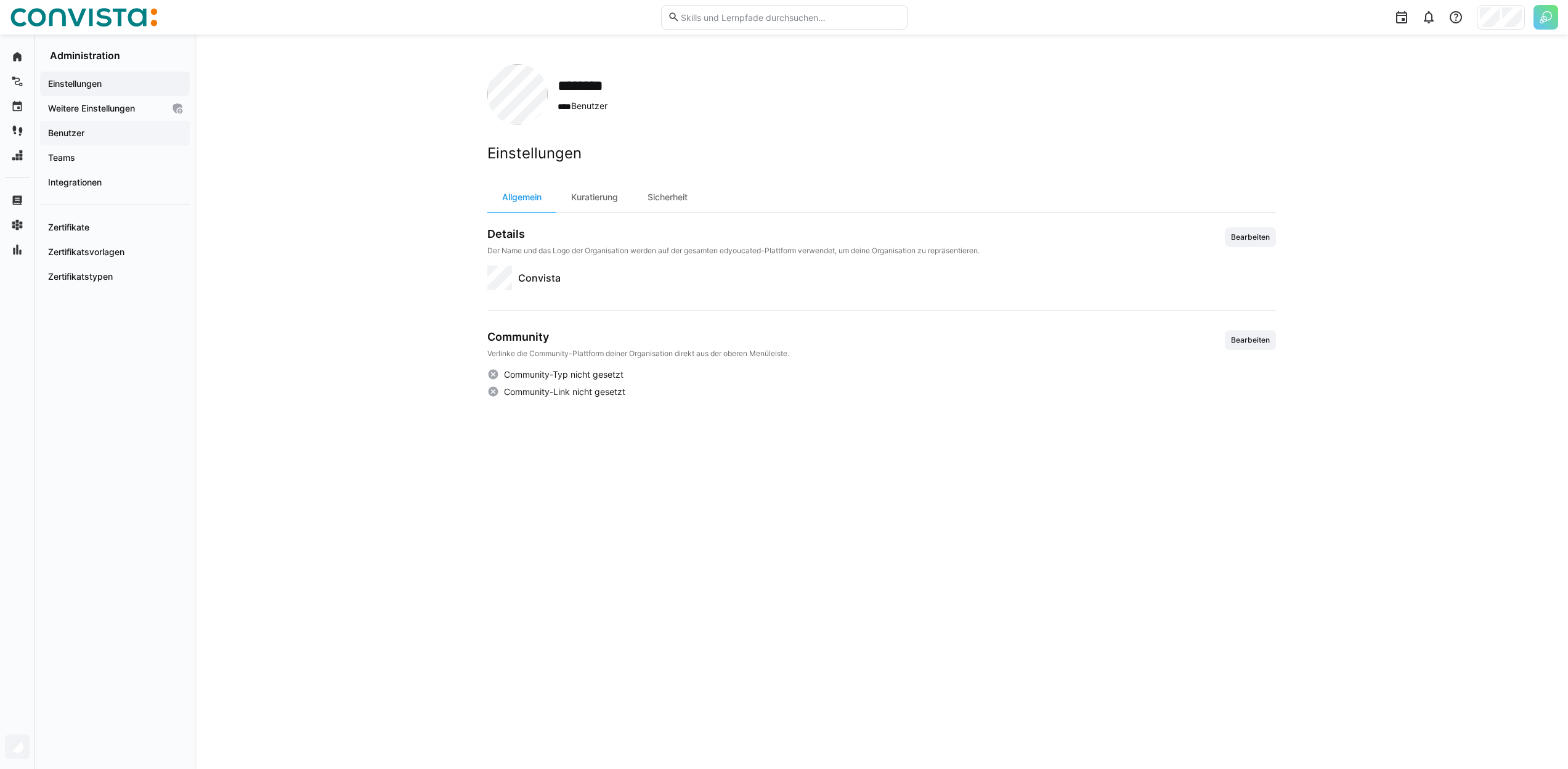
click at [137, 139] on div "Benutzer" at bounding box center [115, 133] width 150 height 25
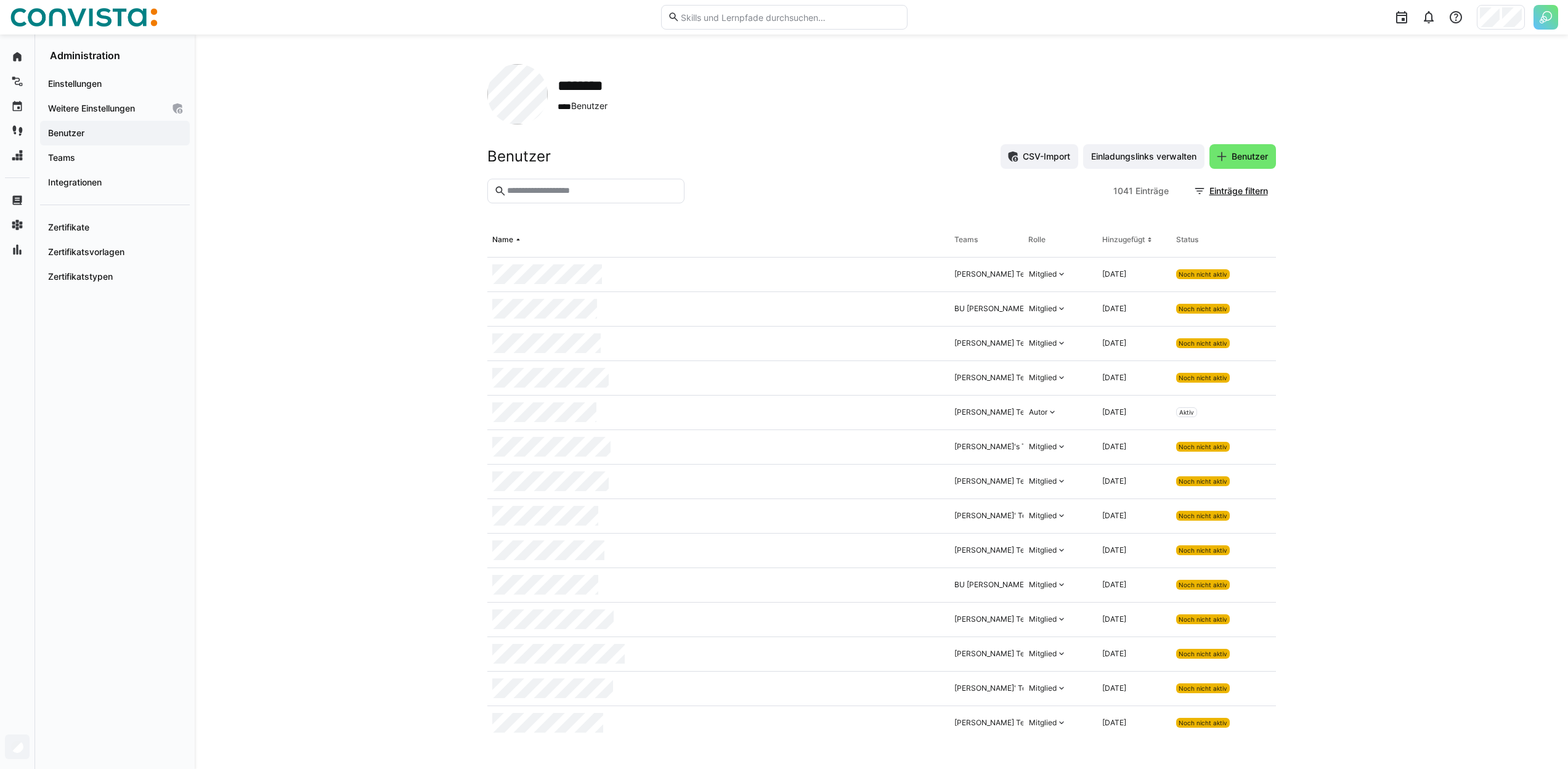
click at [540, 184] on eds-input at bounding box center [586, 191] width 197 height 25
click at [547, 190] on input "text" at bounding box center [591, 191] width 171 height 11
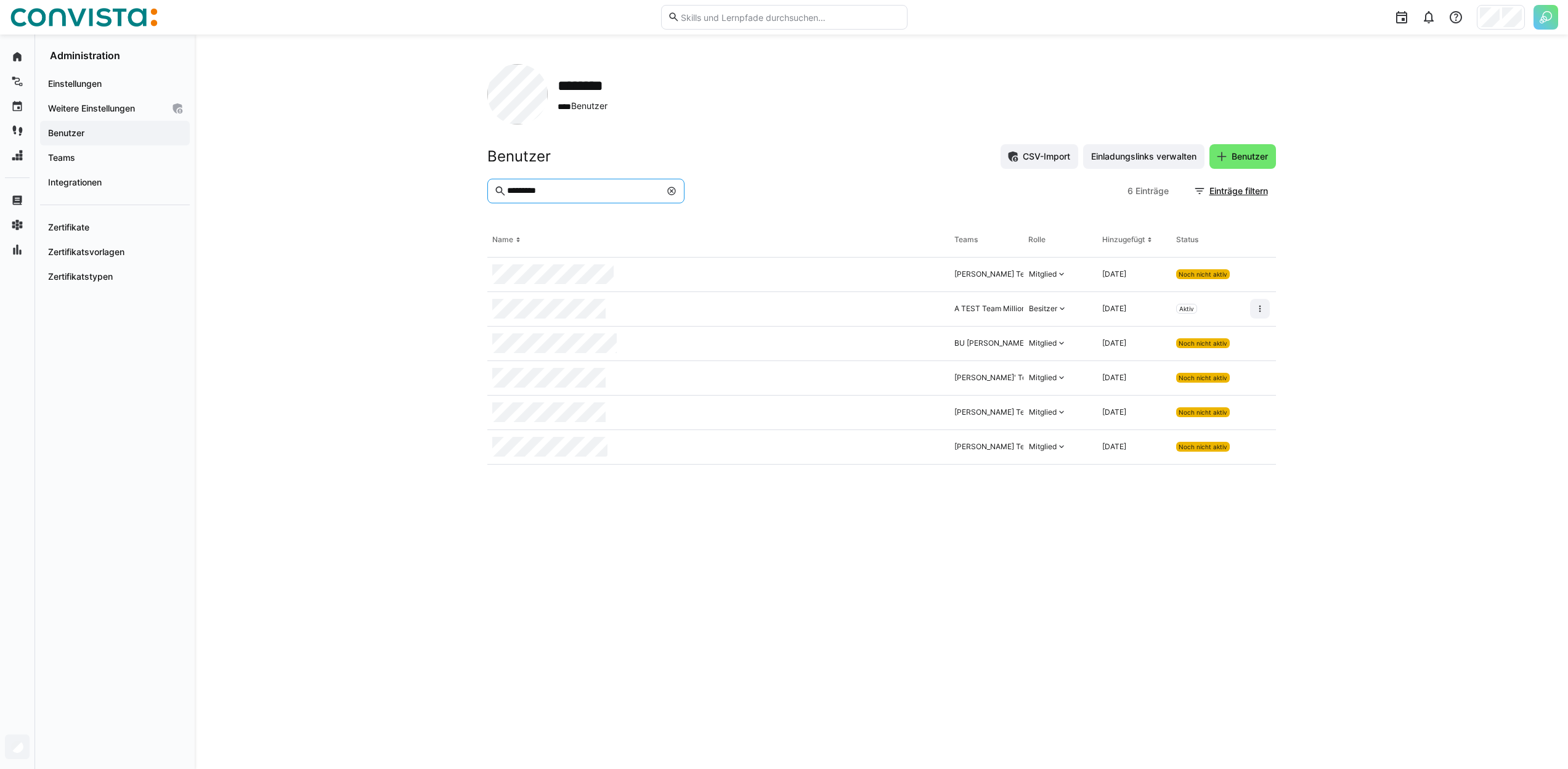
type input "*********"
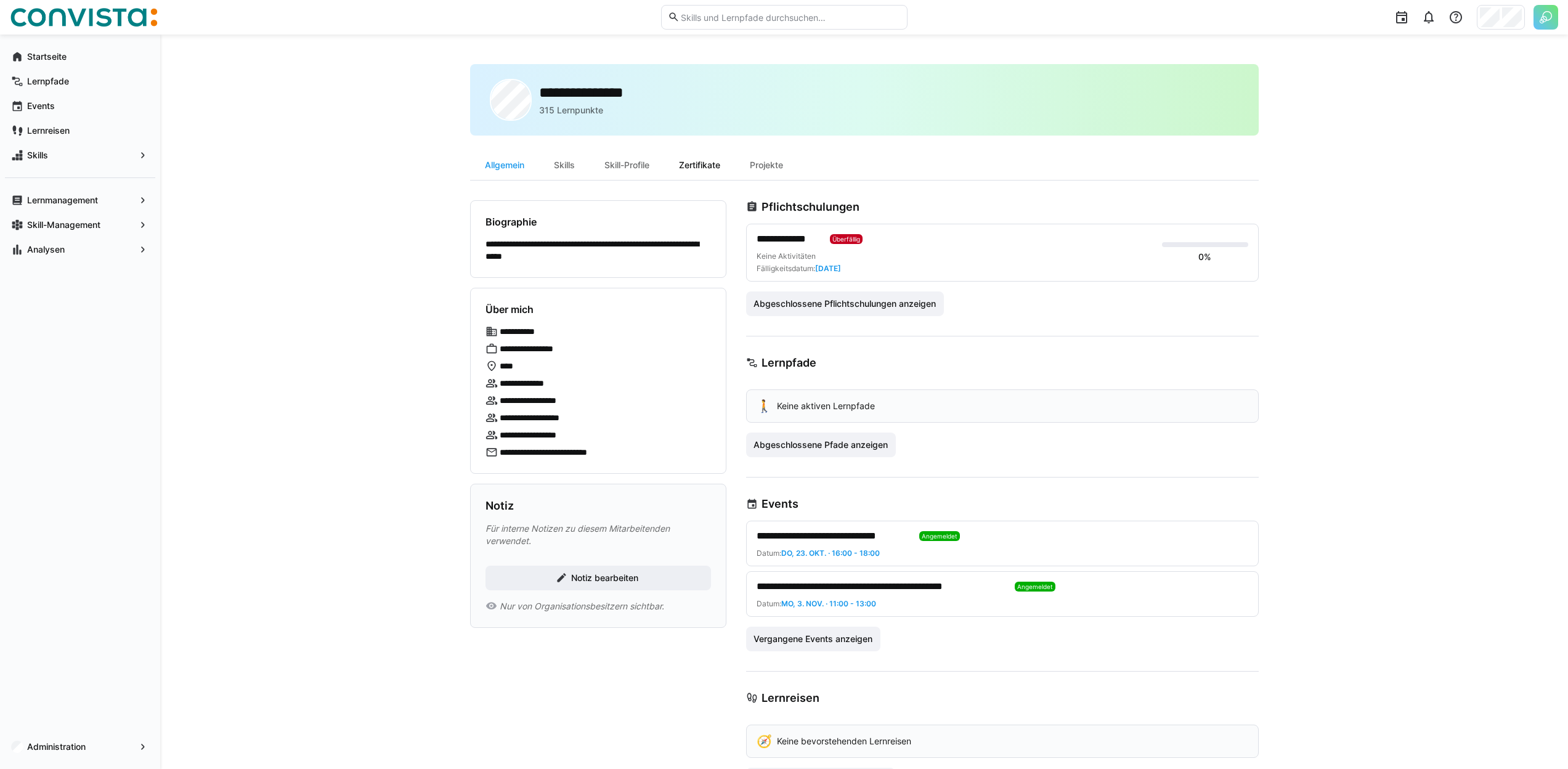
click at [702, 164] on div "Zertifikate" at bounding box center [699, 165] width 71 height 30
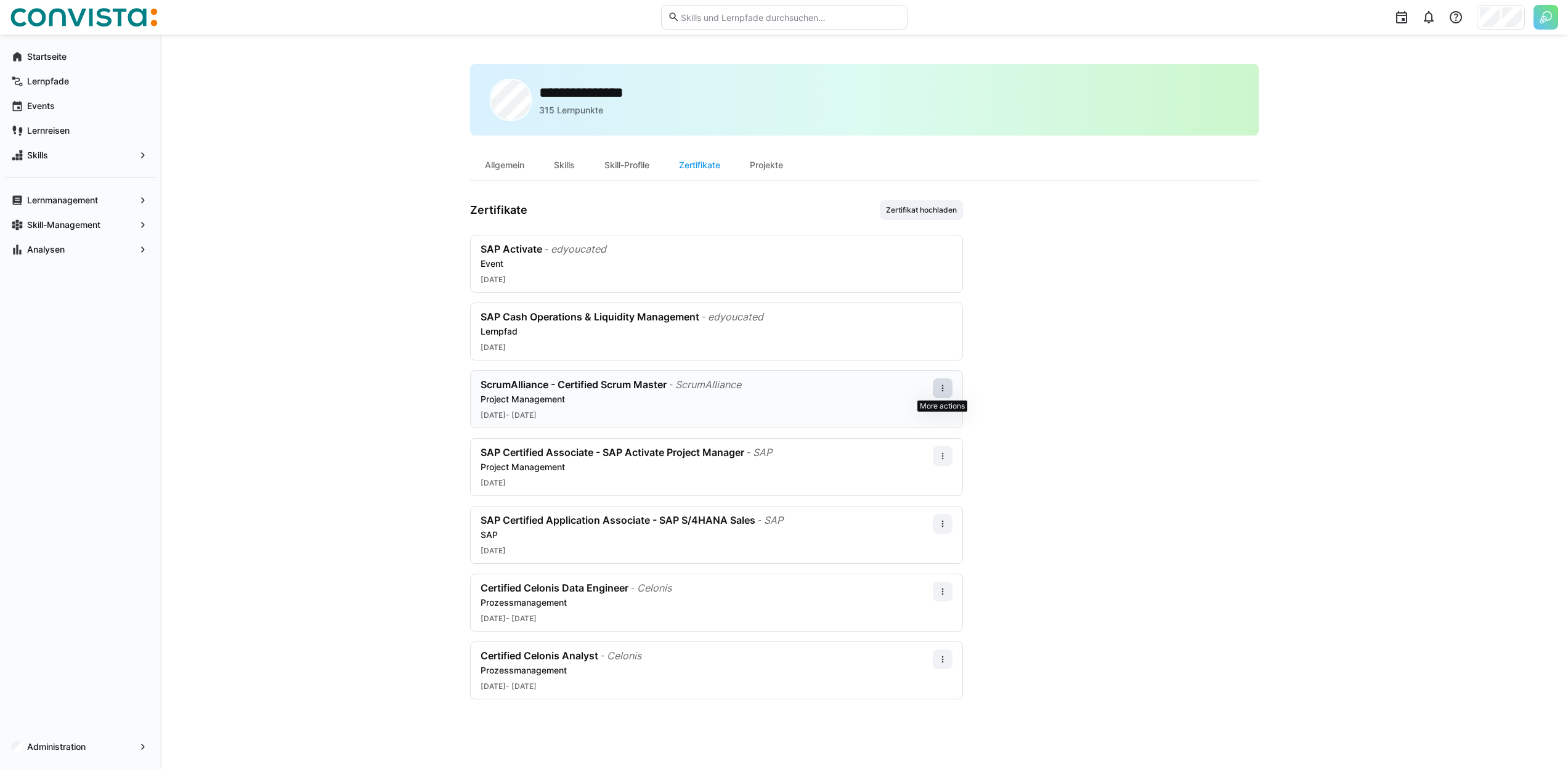
click at [934, 386] on span at bounding box center [943, 388] width 19 height 19
click at [1038, 279] on app-user-profile-inner-container "Zertifikate Zertifikat hochladen SAP Activate - edyoucated Event 02.05.2025 SAP…" at bounding box center [864, 450] width 789 height 499
click at [1030, 283] on app-user-profile-inner-container "Zertifikate Zertifikat hochladen SAP Activate - edyoucated Event 02.05.2025 SAP…" at bounding box center [864, 450] width 789 height 499
click at [1028, 292] on app-user-profile-inner-container "Zertifikate Zertifikat hochladen SAP Activate - edyoucated Event 02.05.2025 SAP…" at bounding box center [864, 450] width 789 height 499
